Goal: Transaction & Acquisition: Download file/media

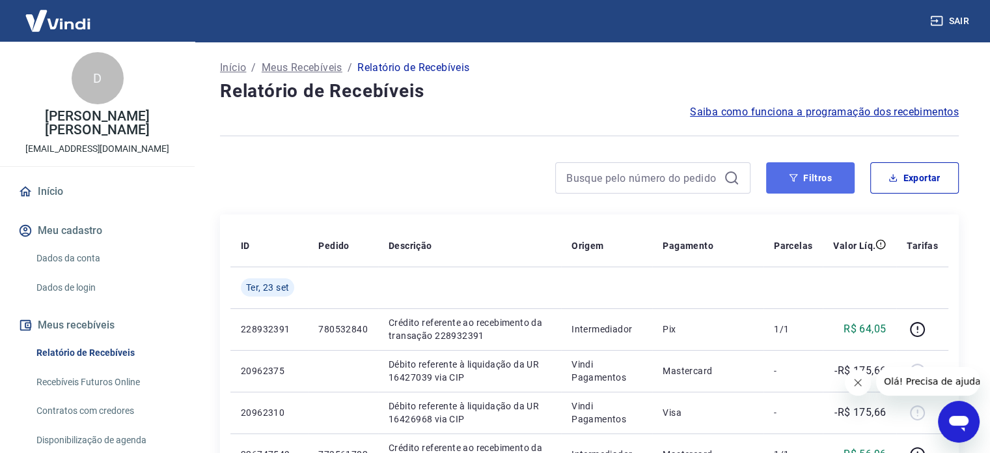
click at [733, 171] on button "Filtros" at bounding box center [810, 177] width 89 height 31
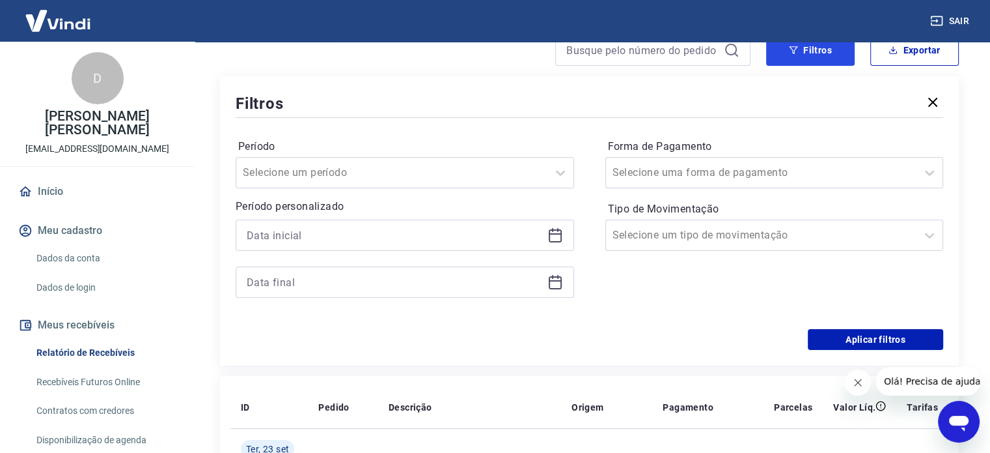
scroll to position [130, 0]
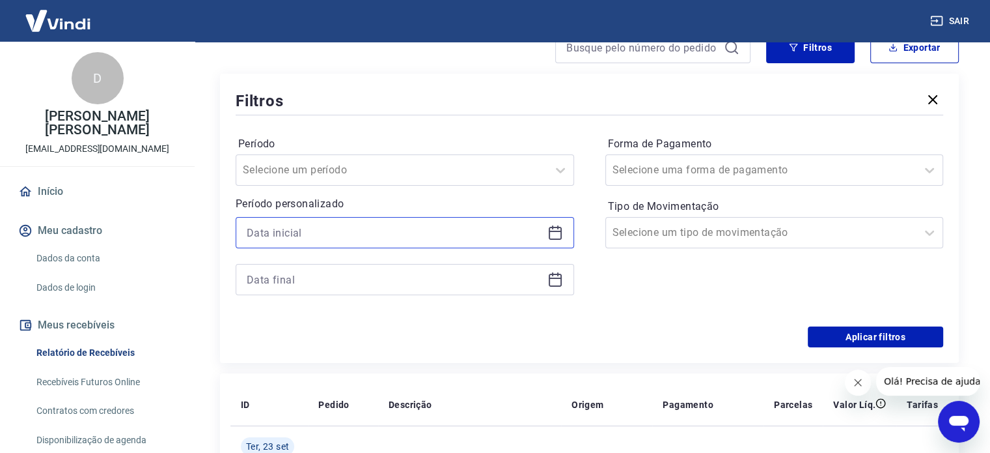
click at [370, 229] on input at bounding box center [395, 233] width 296 height 20
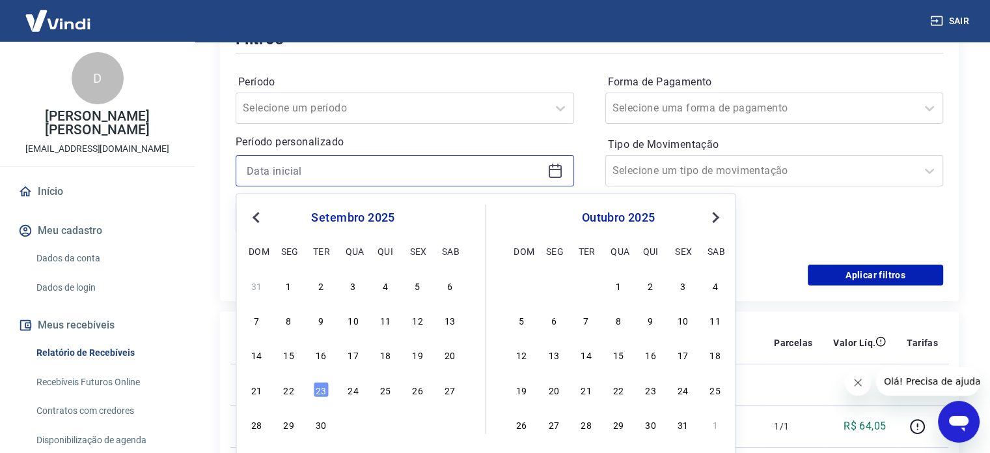
scroll to position [195, 0]
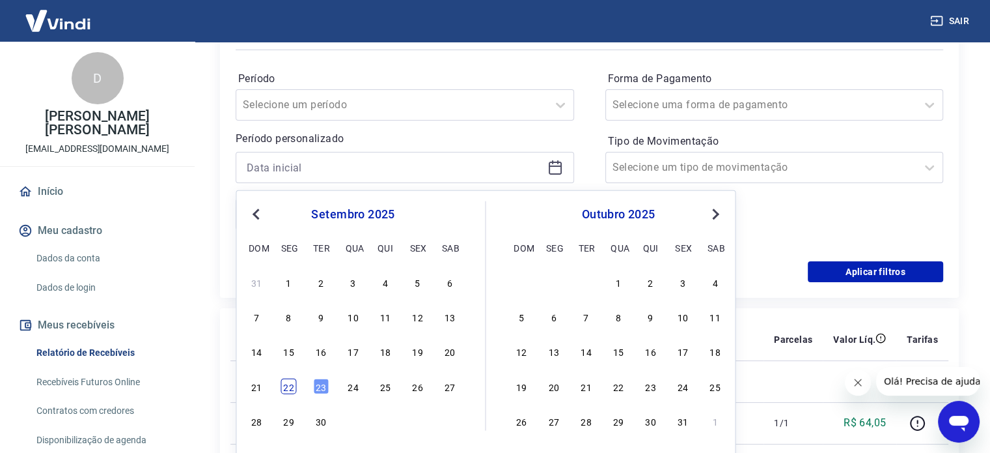
click at [285, 380] on div "22" at bounding box center [289, 386] width 16 height 16
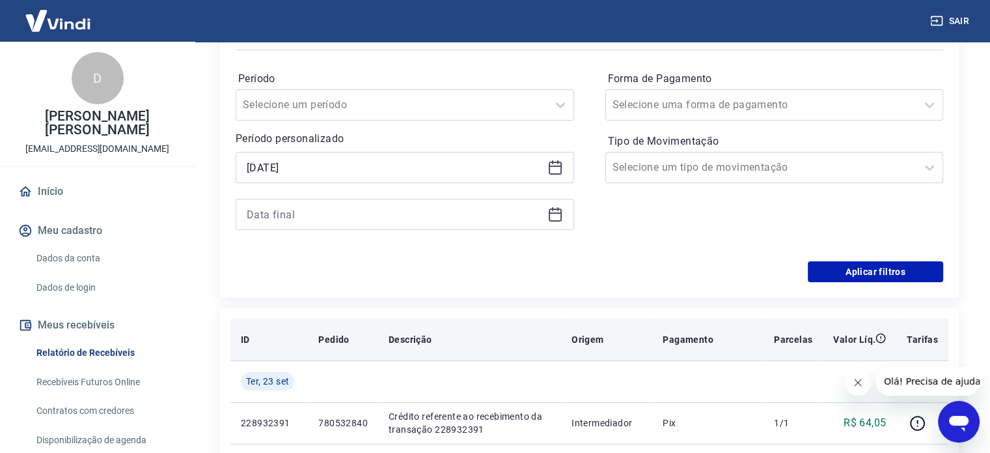
type input "22/09/2025"
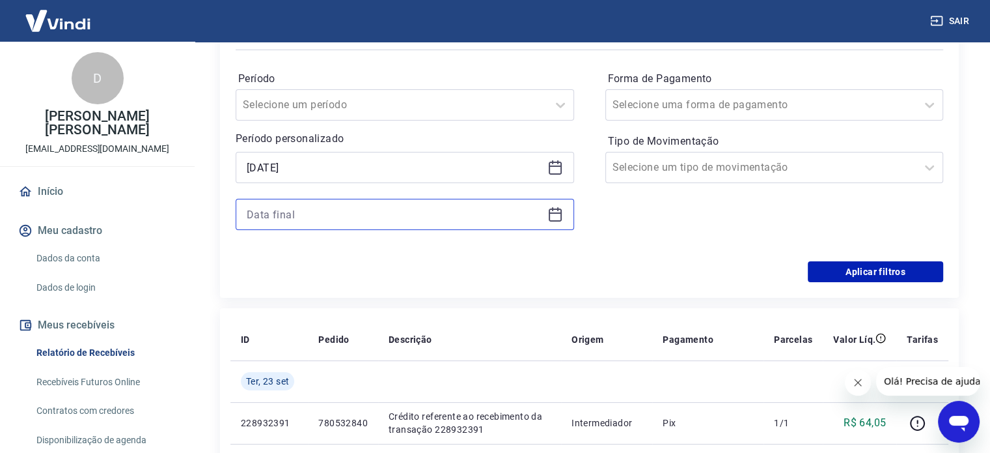
click at [337, 216] on input at bounding box center [395, 214] width 296 height 20
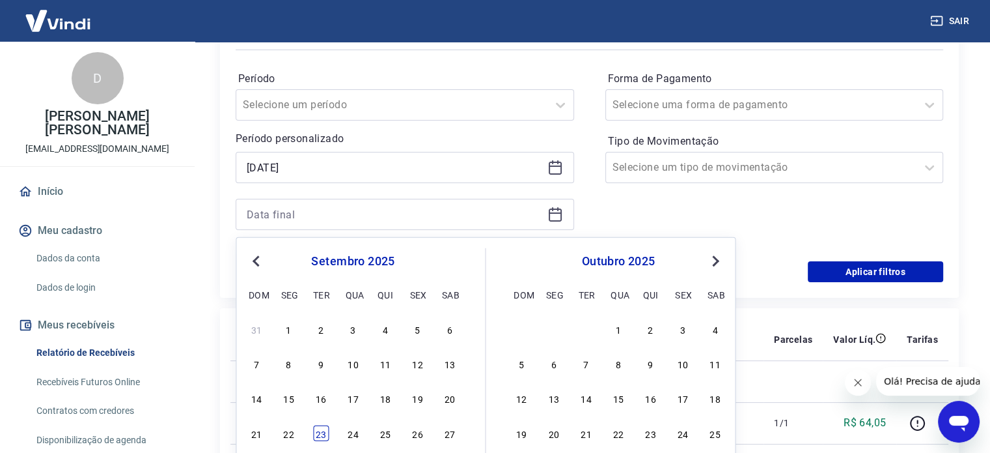
click at [326, 432] on div "23" at bounding box center [321, 433] width 16 height 16
click at [320, 432] on td "780532840" at bounding box center [343, 423] width 70 height 42
type input "23/09/2025"
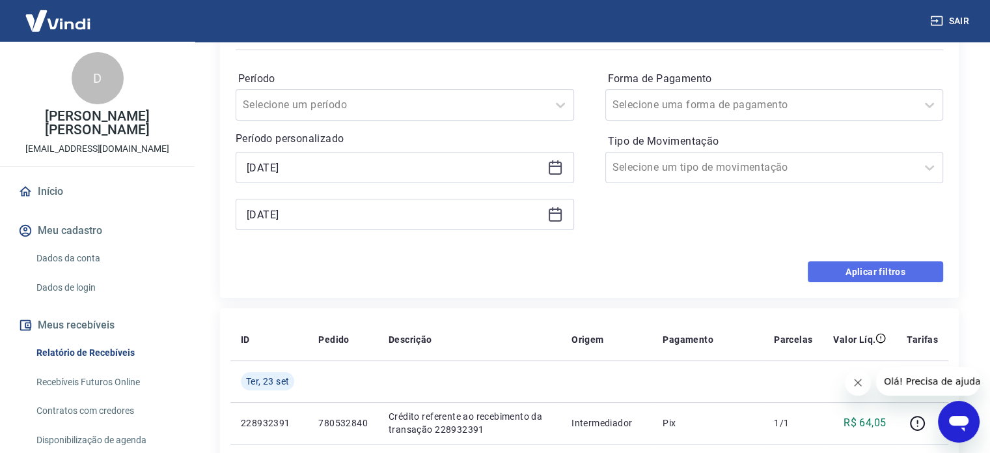
click at [733, 277] on button "Aplicar filtros" at bounding box center [875, 271] width 135 height 21
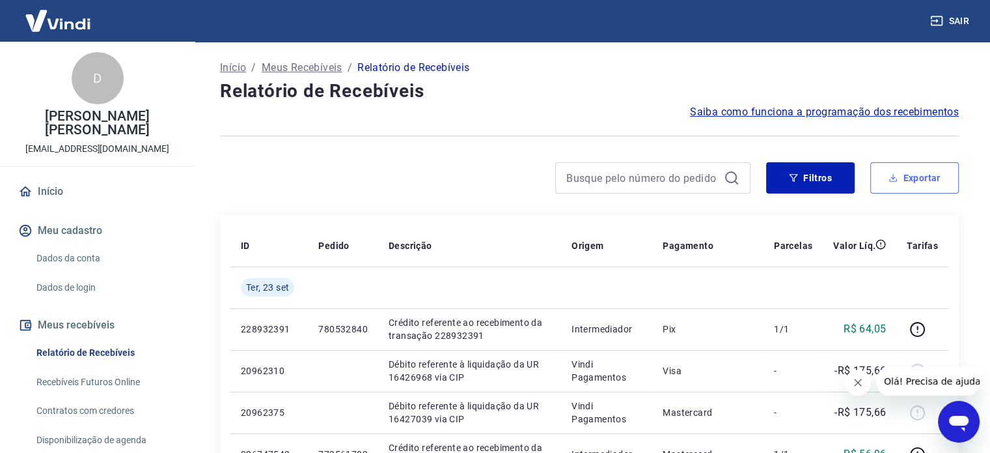
click at [733, 182] on button "Exportar" at bounding box center [915, 177] width 89 height 31
type input "22/09/2025"
type input "23/09/2025"
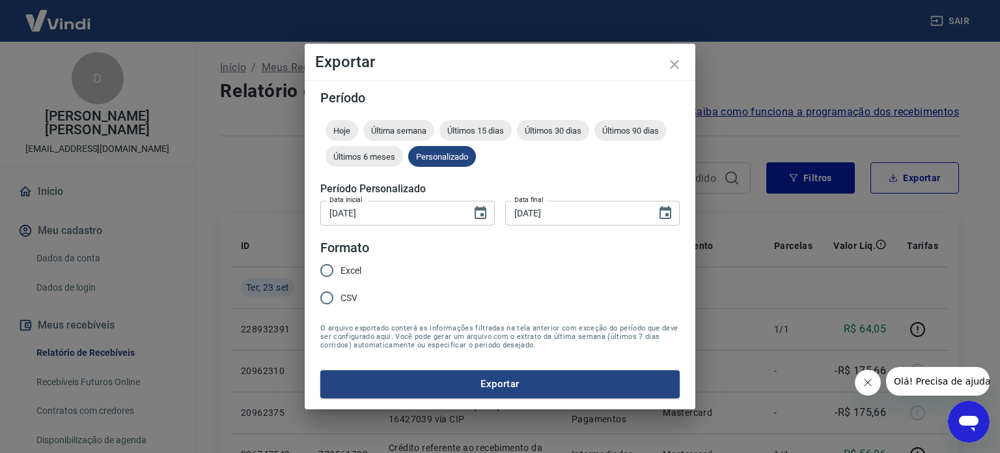
click at [341, 262] on label "Excel" at bounding box center [337, 270] width 48 height 27
click at [341, 262] on input "Excel" at bounding box center [326, 270] width 27 height 27
radio input "true"
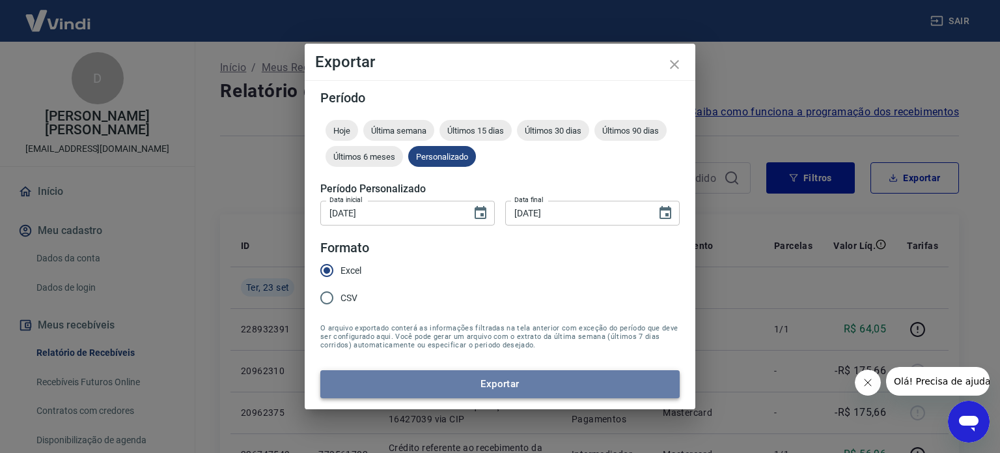
click at [374, 381] on button "Exportar" at bounding box center [499, 383] width 359 height 27
